Goal: Information Seeking & Learning: Learn about a topic

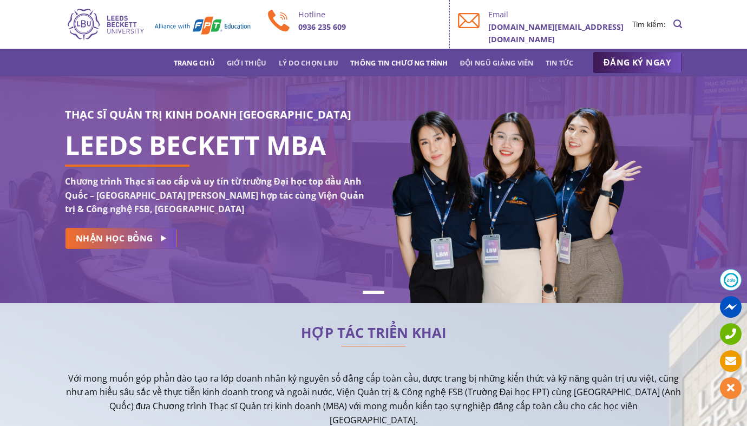
click at [398, 62] on link "Thông tin chương trình" at bounding box center [399, 62] width 98 height 19
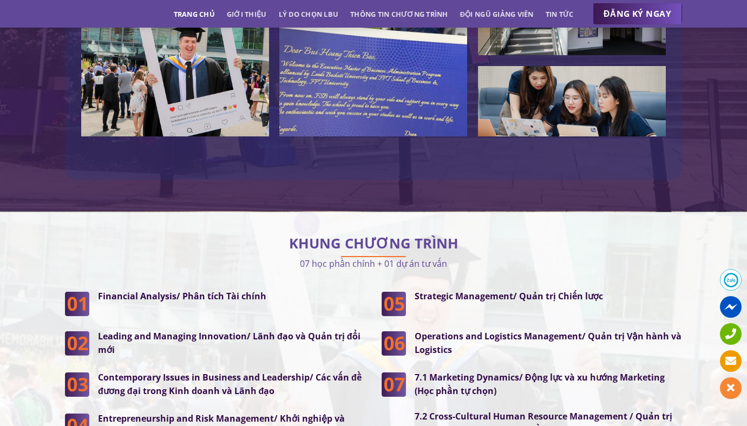
scroll to position [2727, 0]
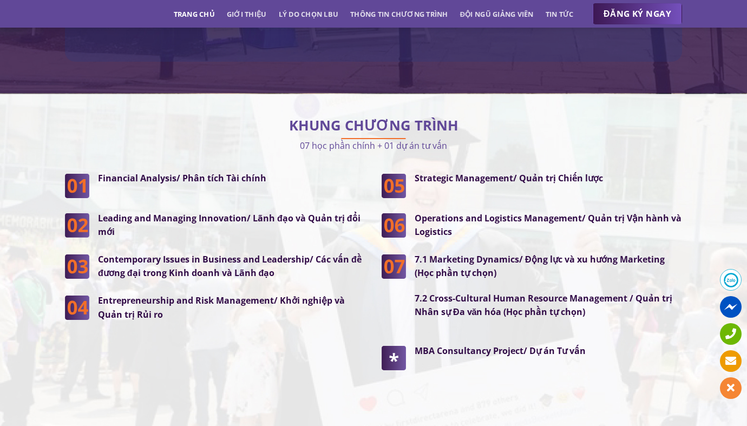
click at [186, 172] on strong "Financial Analysis/ Phân tích Tài chính" at bounding box center [182, 178] width 168 height 12
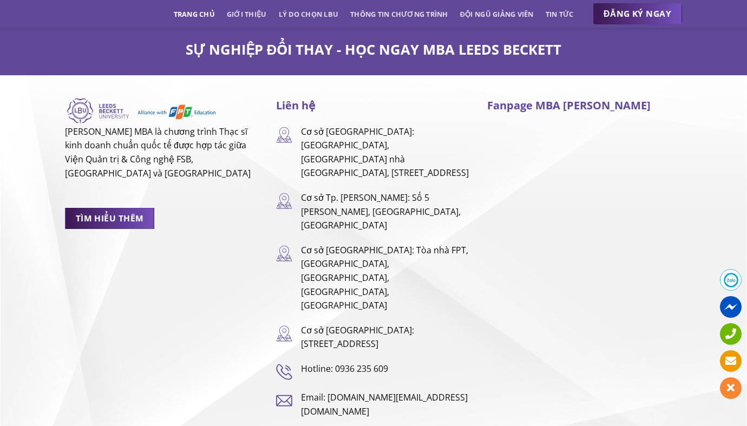
scroll to position [7103, 0]
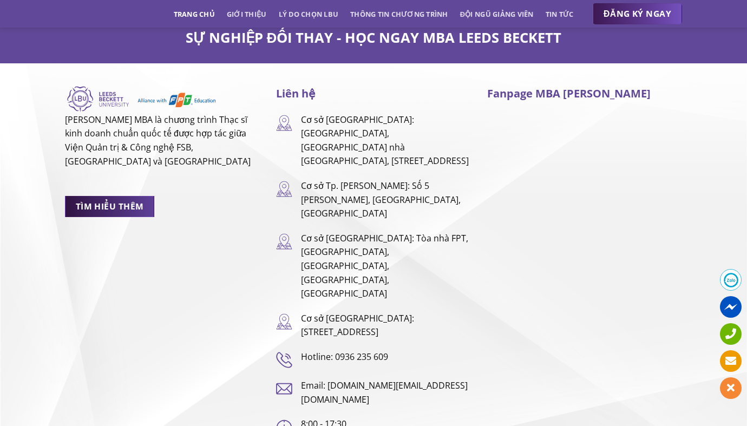
click at [116, 200] on span "TÌM HIỂU THÊM" at bounding box center [110, 207] width 68 height 14
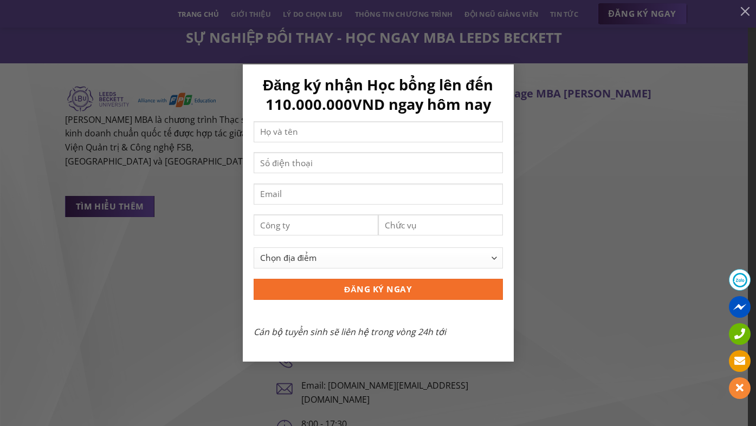
click at [100, 282] on div "Đăng ký nhận Học bổng lên đến 110.000.000VND ngay hôm nay Chọn địa điểm [GEOGRA…" at bounding box center [377, 212] width 723 height 297
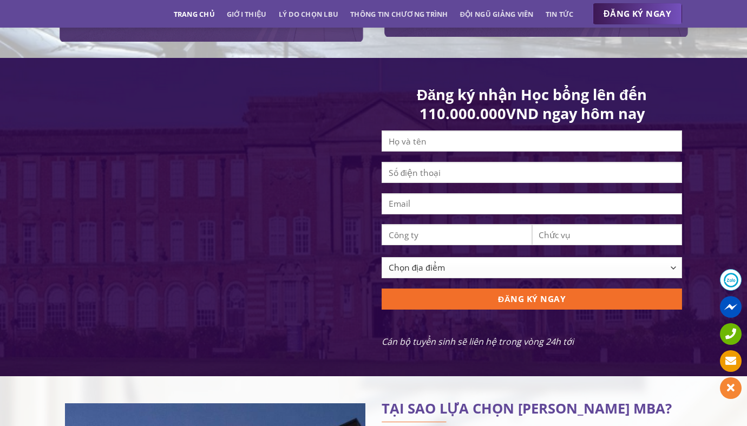
scroll to position [0, 0]
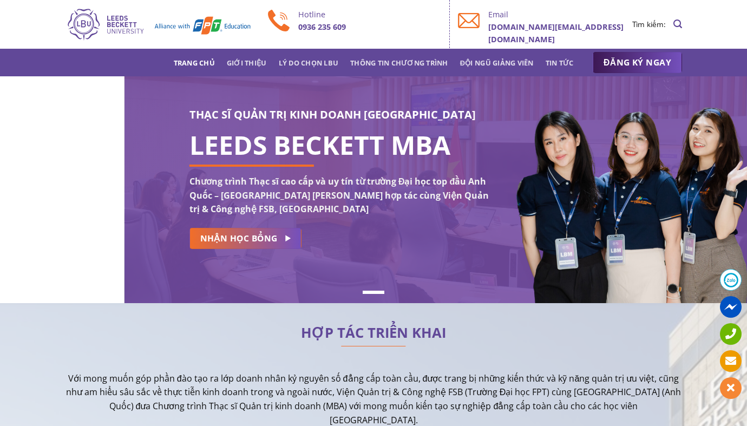
click at [185, 149] on div "THẠC SĨ QUẢN TRỊ KINH DOANH [GEOGRAPHIC_DATA] LEEDS BECKETT MBA Chương trình Th…" at bounding box center [373, 189] width 747 height 227
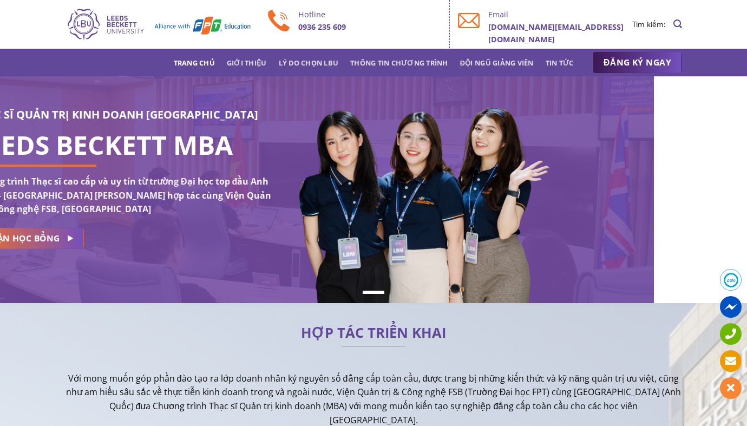
click at [236, 145] on div "THẠC SĨ QUẢN TRỊ KINH DOANH [GEOGRAPHIC_DATA] LEEDS BECKETT MBA Chương trình Th…" at bounding box center [373, 189] width 747 height 227
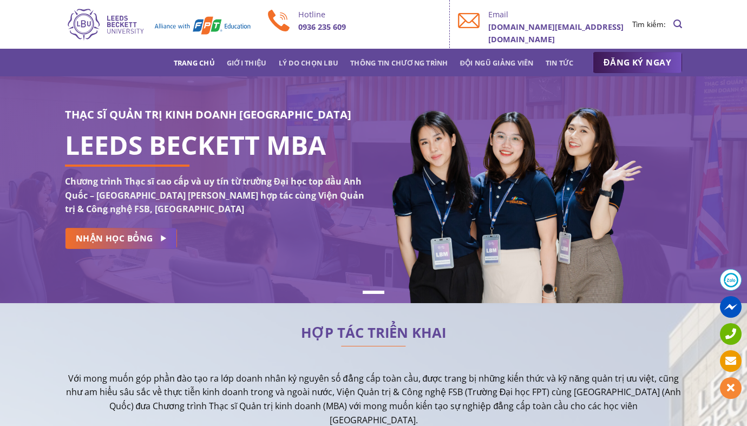
click at [106, 144] on h1 "LEEDS BECKETT MBA" at bounding box center [215, 145] width 301 height 13
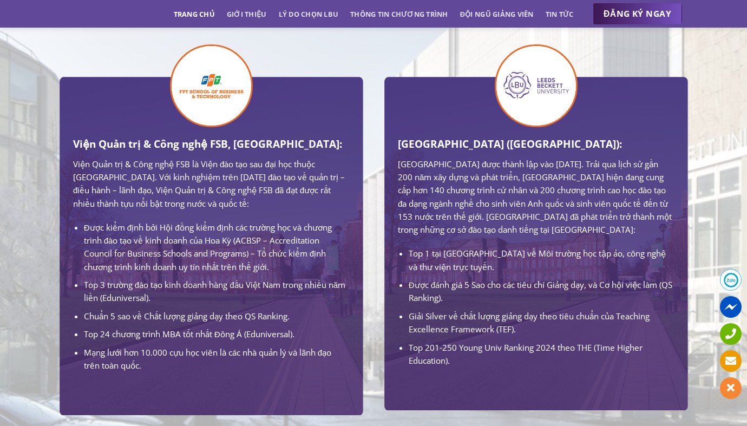
scroll to position [664, 0]
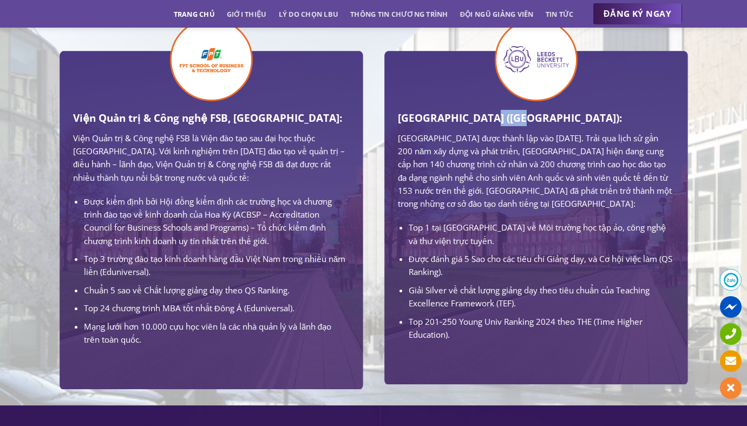
drag, startPoint x: 484, startPoint y: 120, endPoint x: 518, endPoint y: 120, distance: 34.7
click at [519, 120] on h3 "[GEOGRAPHIC_DATA] ([GEOGRAPHIC_DATA]):" at bounding box center [536, 118] width 276 height 16
drag, startPoint x: 482, startPoint y: 122, endPoint x: 549, endPoint y: 123, distance: 67.7
click at [549, 123] on h3 "[GEOGRAPHIC_DATA] ([GEOGRAPHIC_DATA]):" at bounding box center [536, 118] width 276 height 16
copy h3 "Leeds Beckett"
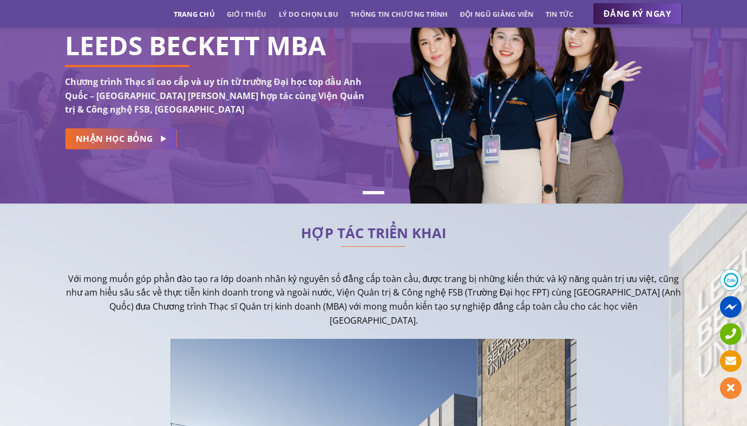
scroll to position [0, 0]
